Goal: Information Seeking & Learning: Check status

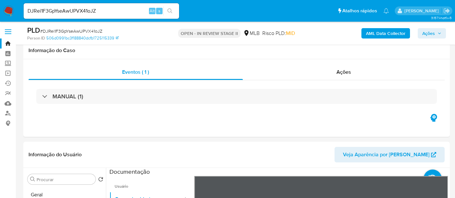
select select "10"
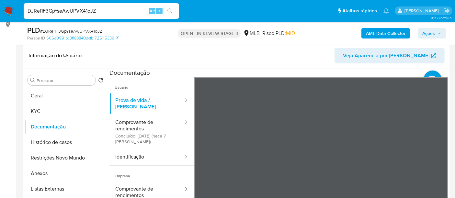
drag, startPoint x: 107, startPoint y: 11, endPoint x: 0, endPoint y: 11, distance: 107.2
click at [0, 11] on nav "Pausado Ver notificaciones DJRei1F3GpYseAwUPVX41oJZ Alt s Atalhos rápidos Presi…" at bounding box center [227, 11] width 455 height 22
click at [171, 8] on icon "search-icon" at bounding box center [169, 10] width 5 height 5
click at [169, 10] on icon "search-icon" at bounding box center [169, 10] width 5 height 5
click at [41, 99] on button "Geral" at bounding box center [63, 96] width 76 height 16
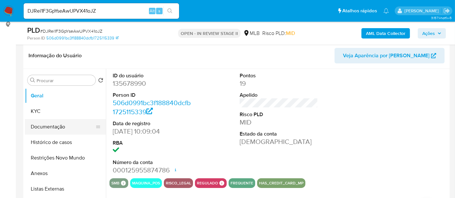
drag, startPoint x: 42, startPoint y: 125, endPoint x: 51, endPoint y: 126, distance: 9.1
click at [42, 125] on button "Documentação" at bounding box center [63, 127] width 76 height 16
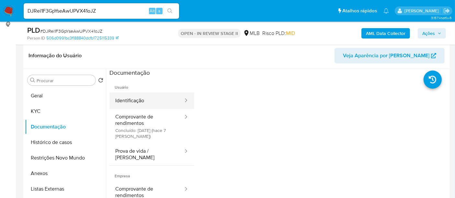
click at [134, 96] on button "Identificação" at bounding box center [146, 101] width 74 height 17
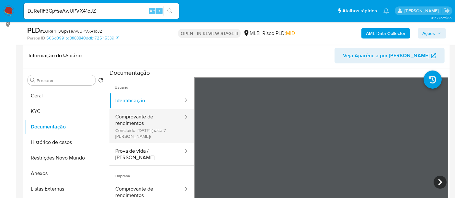
click at [142, 122] on button "Comprovante de rendimentos Concluído: 26/08/2025 (hace 7 días)" at bounding box center [146, 126] width 74 height 34
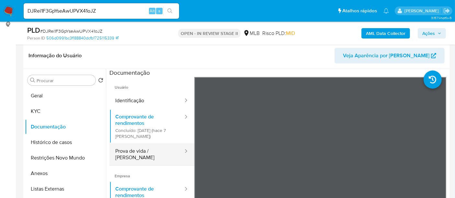
click at [145, 152] on button "Prova de vida / Selfie" at bounding box center [146, 154] width 74 height 22
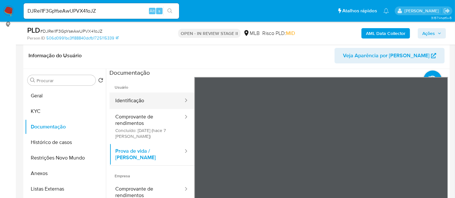
click at [131, 102] on button "Identificação" at bounding box center [146, 101] width 74 height 17
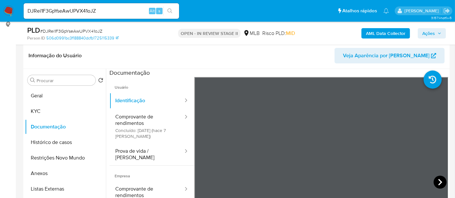
click at [440, 180] on icon at bounding box center [440, 182] width 13 height 13
